Goal: Transaction & Acquisition: Purchase product/service

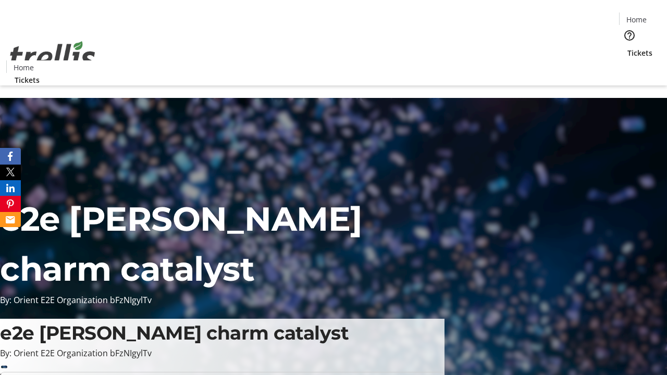
click at [627, 47] on span "Tickets" at bounding box center [639, 52] width 25 height 11
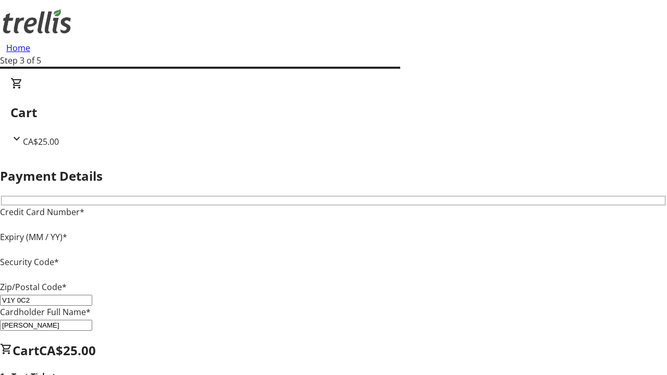
type input "V1Y 0C2"
